Goal: Find specific page/section: Find specific page/section

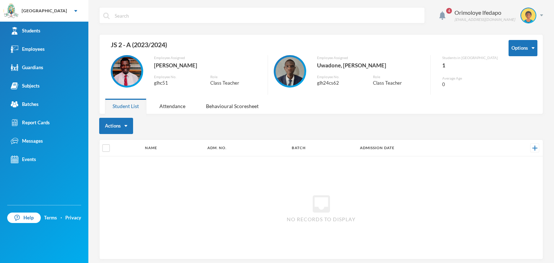
click at [32, 28] on div "Students" at bounding box center [26, 31] width 30 height 8
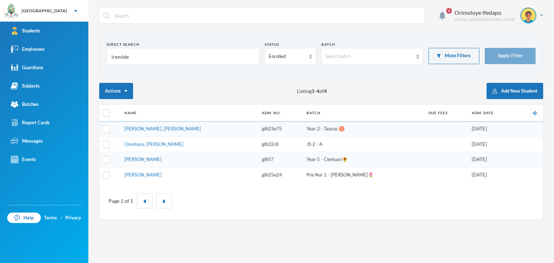
click at [124, 58] on input "iremide" at bounding box center [183, 57] width 145 height 16
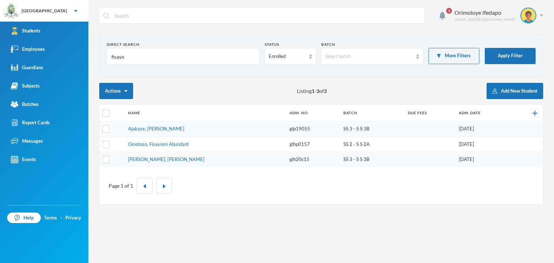
type input "fisayo"
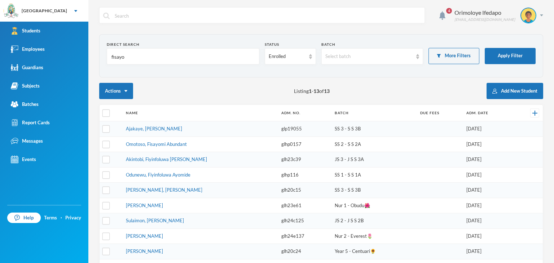
click at [144, 132] on td "Ajakaye, [PERSON_NAME]" at bounding box center [199, 129] width 155 height 16
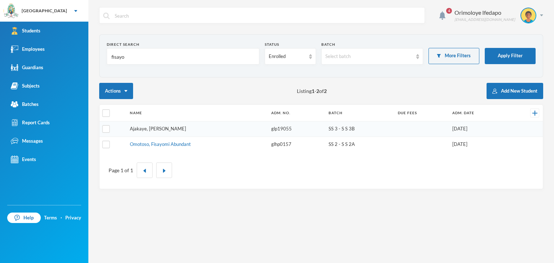
click at [141, 129] on link "Ajakaye, [PERSON_NAME]" at bounding box center [158, 129] width 56 height 6
